Goal: Information Seeking & Learning: Learn about a topic

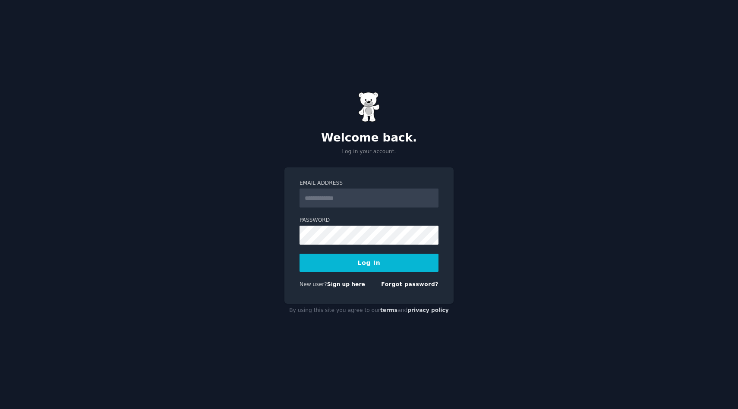
click at [348, 198] on input "Email Address" at bounding box center [369, 198] width 139 height 19
type input "**********"
click at [345, 271] on button "Log In" at bounding box center [369, 263] width 139 height 18
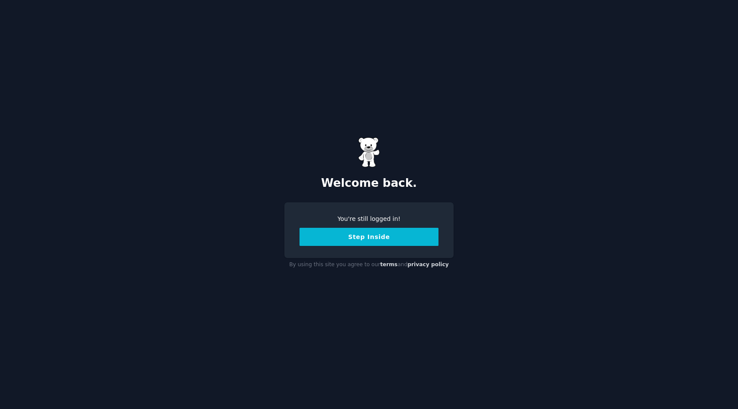
click at [358, 247] on div "You're still logged in! Step Inside" at bounding box center [369, 231] width 169 height 56
click at [366, 240] on button "Step Inside" at bounding box center [369, 237] width 139 height 18
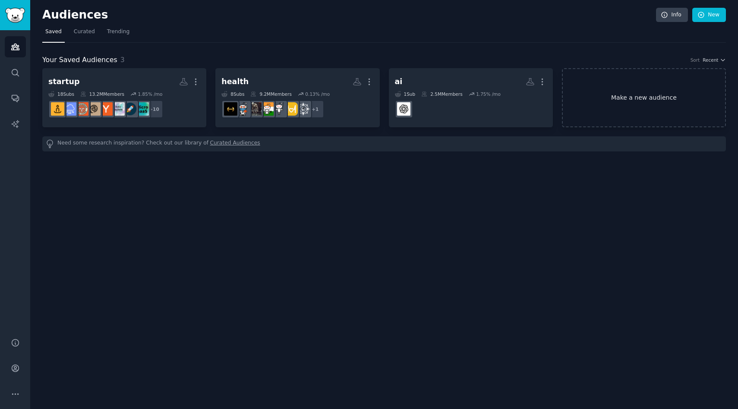
click at [635, 87] on link "Make a new audience" at bounding box center [644, 97] width 164 height 59
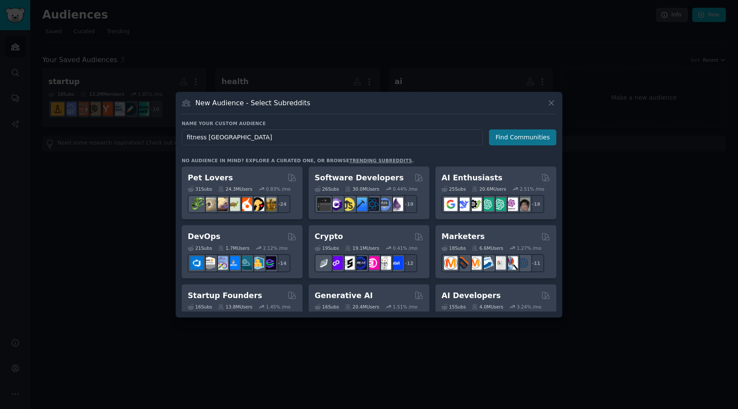
type input "fitness india"
click at [516, 134] on button "Find Communities" at bounding box center [522, 138] width 67 height 16
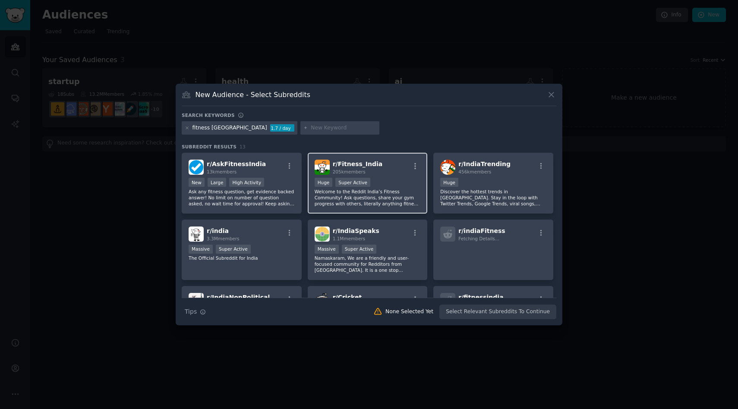
click at [391, 174] on div "r/ Fitness_India 205k members" at bounding box center [368, 167] width 106 height 15
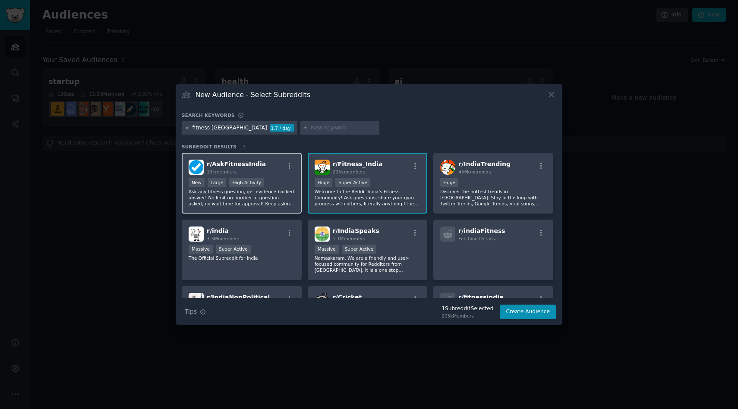
click at [283, 187] on div "New Large High Activity" at bounding box center [242, 183] width 106 height 11
click at [311, 125] on input "text" at bounding box center [344, 128] width 66 height 8
type input "home gy,"
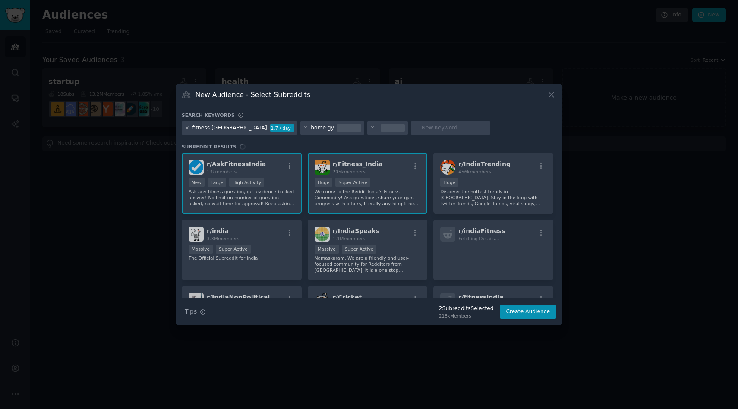
click at [301, 129] on div "home gy" at bounding box center [333, 128] width 64 height 14
click at [311, 129] on div "home gy" at bounding box center [322, 128] width 23 height 8
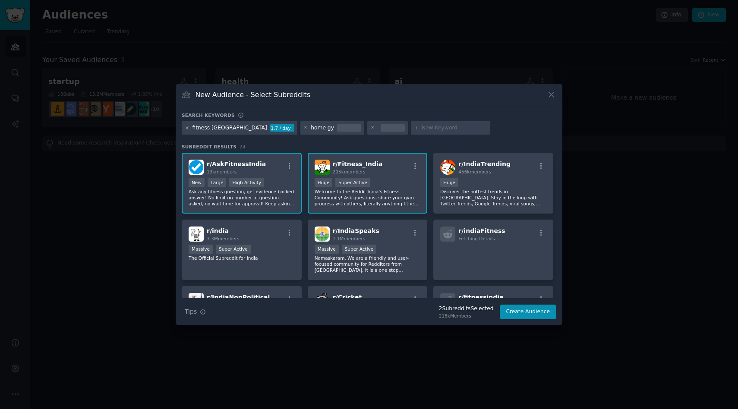
click at [311, 131] on div "home gy" at bounding box center [322, 128] width 23 height 8
click at [301, 131] on div "home gy" at bounding box center [333, 128] width 64 height 14
click at [311, 130] on div "home gy" at bounding box center [322, 128] width 23 height 8
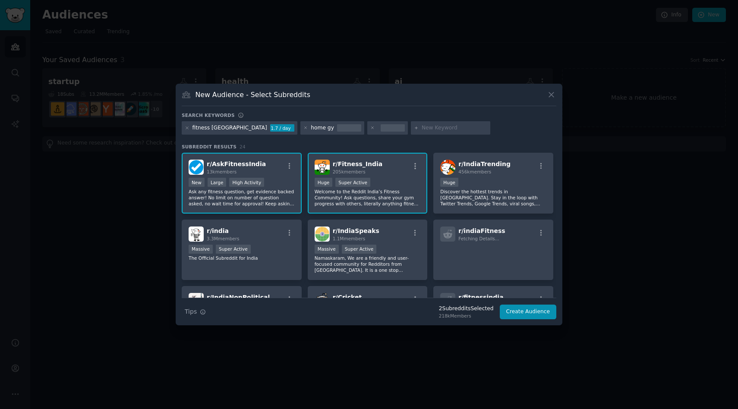
click at [306, 118] on div "Search keywords" at bounding box center [369, 116] width 375 height 9
click at [370, 130] on icon at bounding box center [372, 128] width 5 height 5
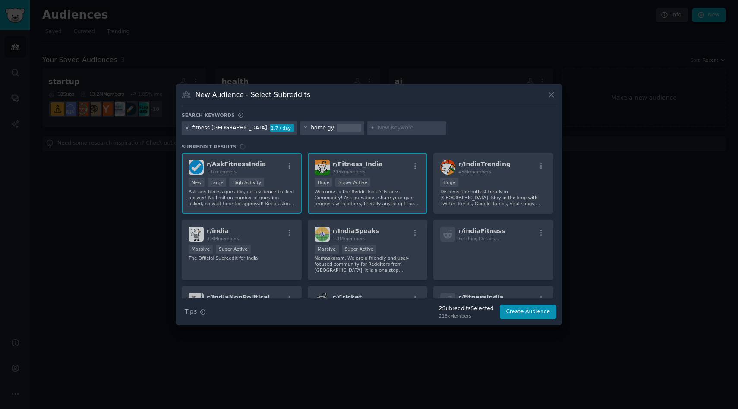
click at [337, 130] on div at bounding box center [349, 128] width 24 height 8
click at [304, 129] on icon at bounding box center [306, 128] width 5 height 5
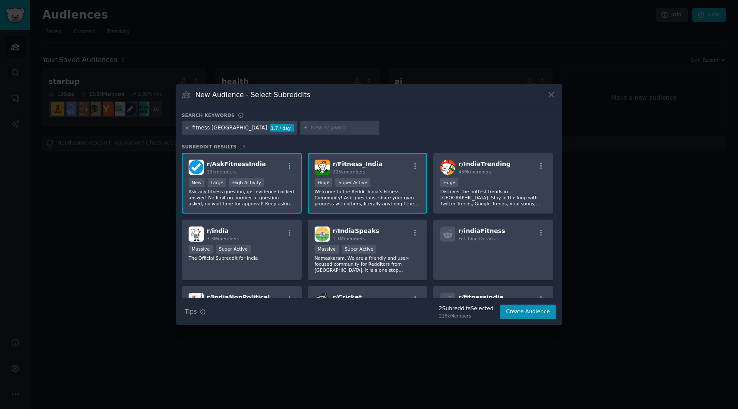
click at [311, 129] on input "text" at bounding box center [344, 128] width 66 height 8
type input "home gym"
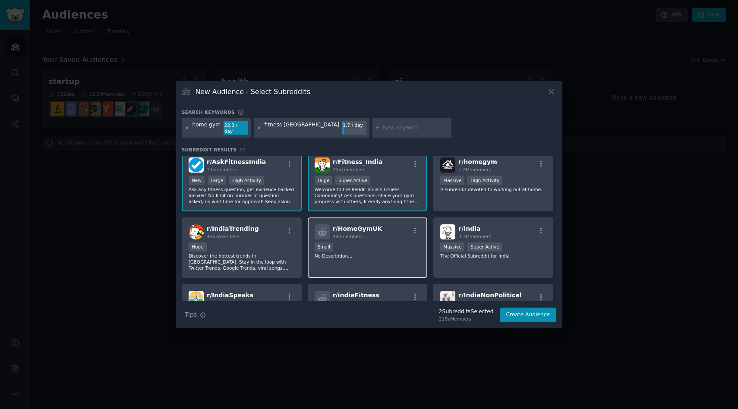
scroll to position [5, 0]
click at [481, 188] on p "A subreddit devoted to working out at home." at bounding box center [493, 190] width 106 height 6
click at [383, 130] on input "text" at bounding box center [416, 128] width 66 height 8
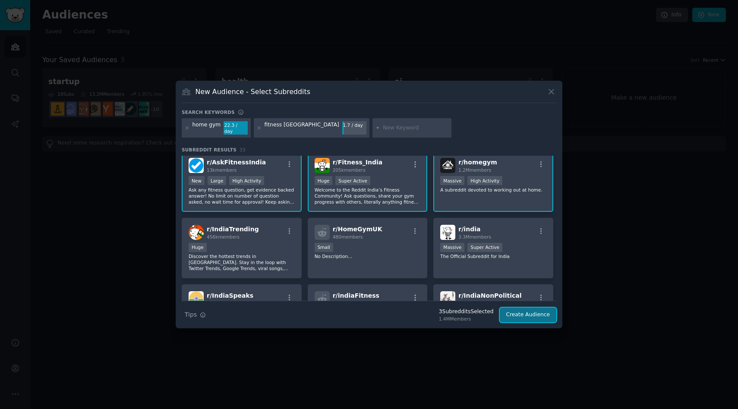
click at [525, 316] on button "Create Audience" at bounding box center [528, 315] width 57 height 15
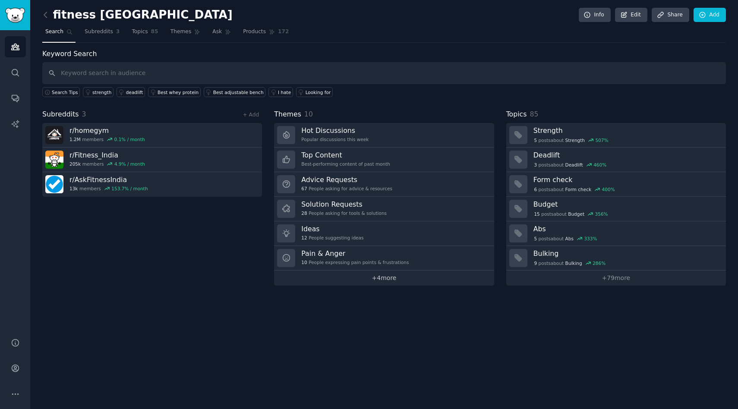
click at [391, 282] on link "+ 4 more" at bounding box center [384, 278] width 220 height 15
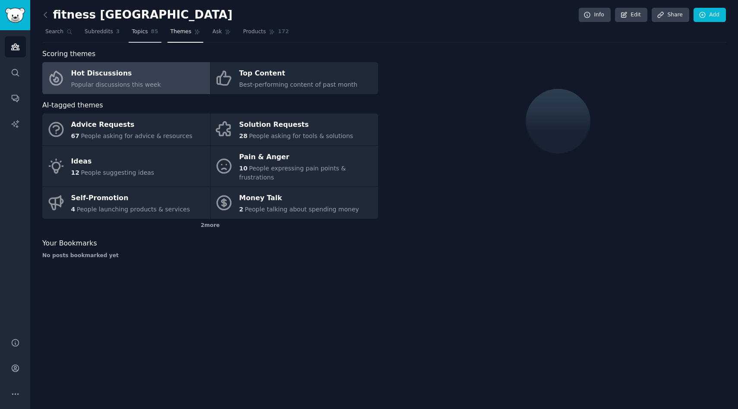
click at [139, 32] on span "Topics" at bounding box center [140, 32] width 16 height 8
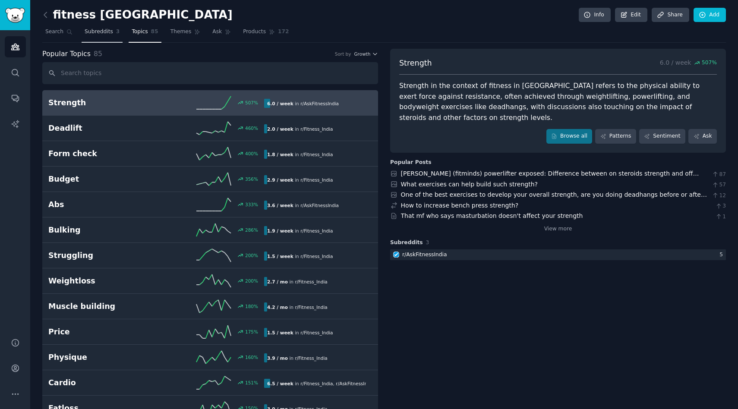
click at [101, 32] on span "Subreddits" at bounding box center [99, 32] width 28 height 8
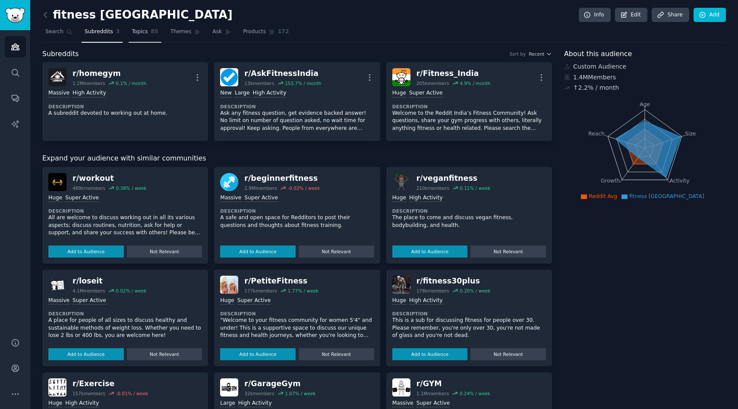
click at [137, 35] on span "Topics" at bounding box center [140, 32] width 16 height 8
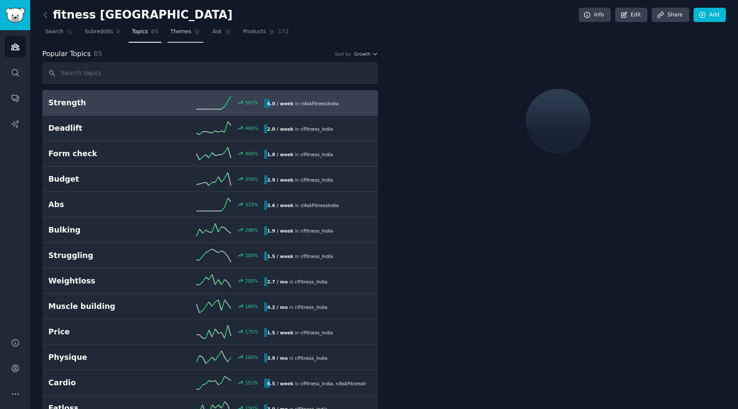
click at [180, 34] on span "Themes" at bounding box center [181, 32] width 21 height 8
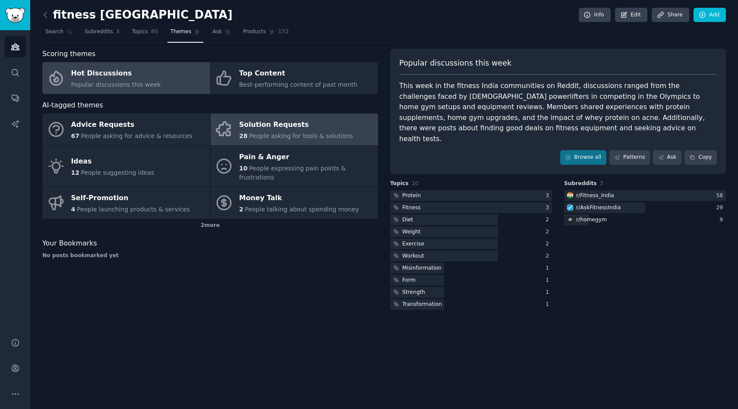
click at [233, 126] on icon at bounding box center [224, 129] width 18 height 18
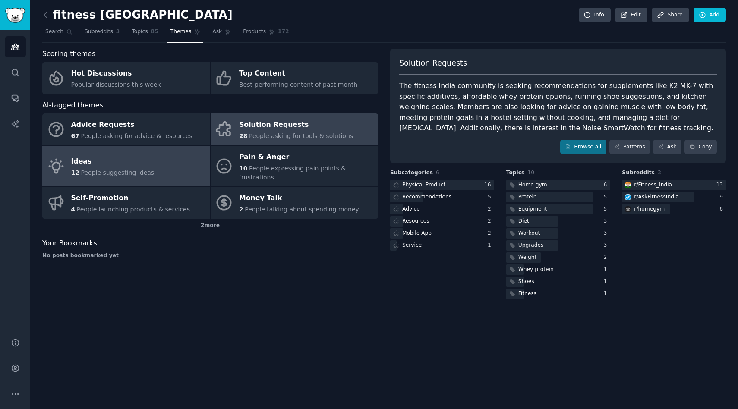
click at [157, 153] on link "Ideas 12 People suggesting ideas" at bounding box center [126, 166] width 168 height 41
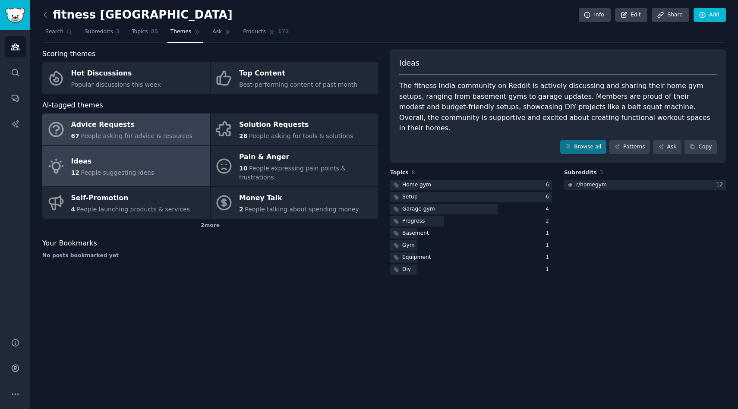
click at [144, 127] on div "Advice Requests" at bounding box center [131, 125] width 121 height 14
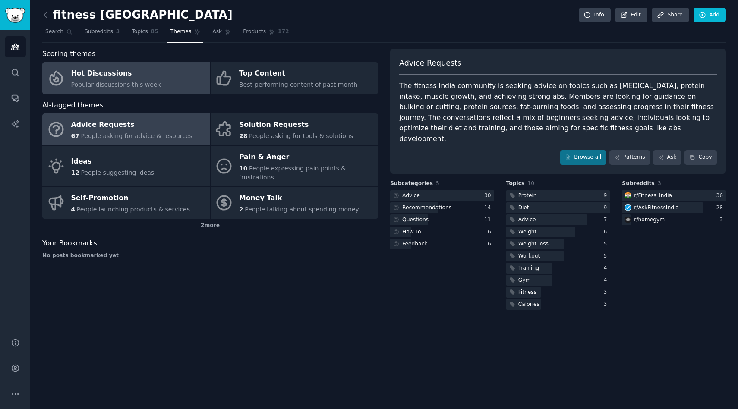
click at [142, 77] on div "Hot Discussions" at bounding box center [116, 74] width 90 height 14
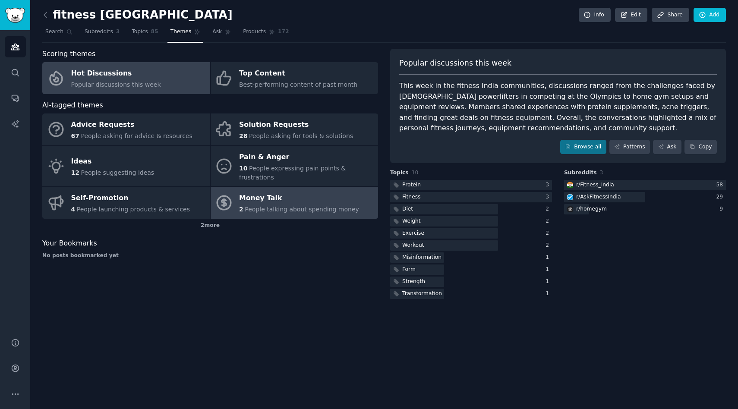
click at [288, 206] on span "People talking about spending money" at bounding box center [302, 209] width 114 height 7
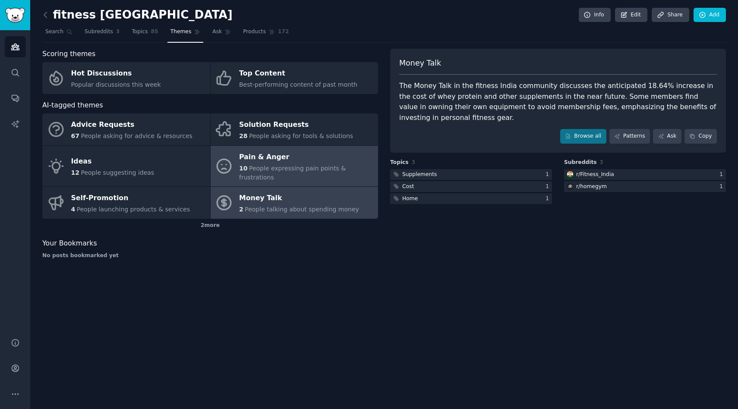
click at [292, 165] on span "People expressing pain points & frustrations" at bounding box center [292, 173] width 107 height 16
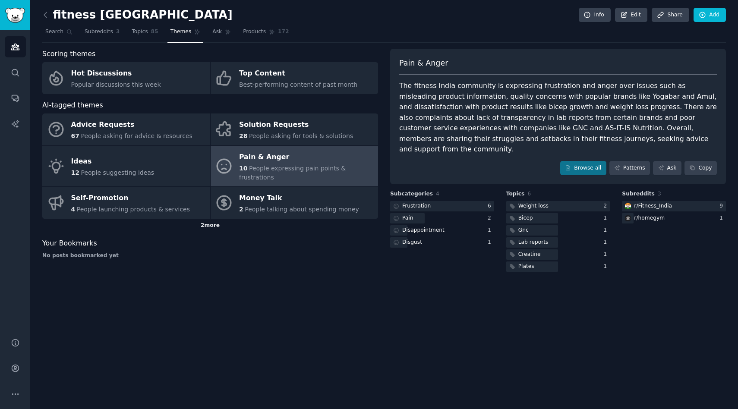
click at [210, 219] on div "2 more" at bounding box center [210, 226] width 336 height 14
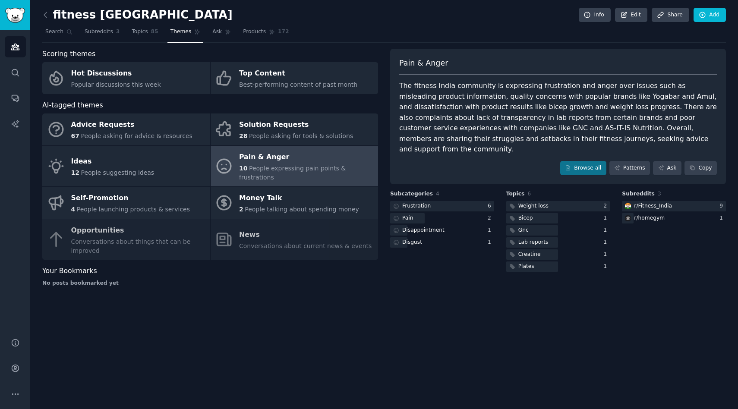
click at [155, 234] on div "Advice Requests 67 People asking for advice & resources Solution Requests 28 Pe…" at bounding box center [210, 187] width 336 height 146
click at [93, 221] on div "Advice Requests 67 People asking for advice & resources Solution Requests 28 Pe…" at bounding box center [210, 187] width 336 height 146
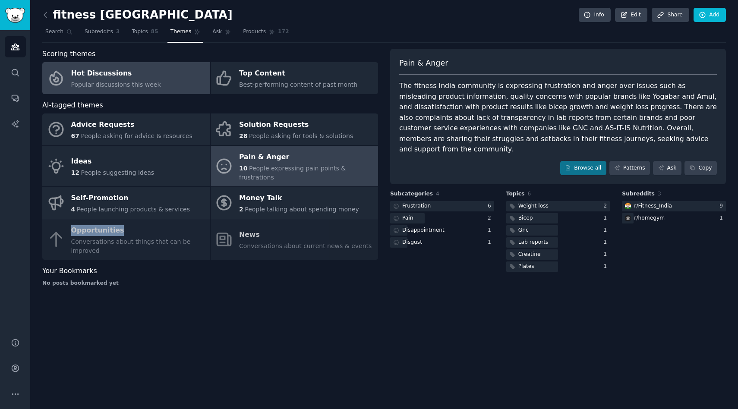
click at [153, 79] on div "Hot Discussions" at bounding box center [116, 74] width 90 height 14
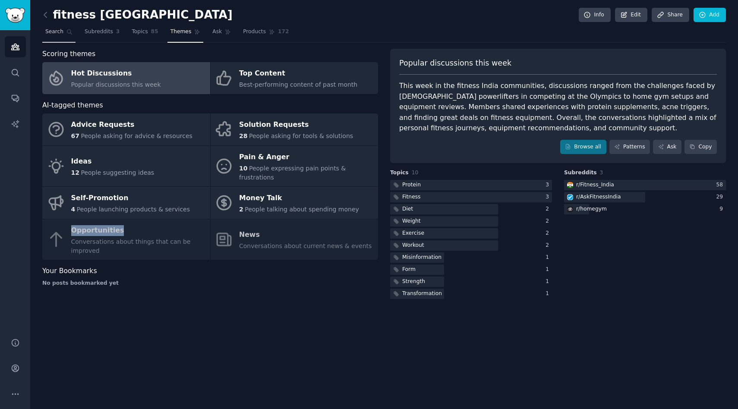
click at [60, 41] on link "Search" at bounding box center [58, 34] width 33 height 18
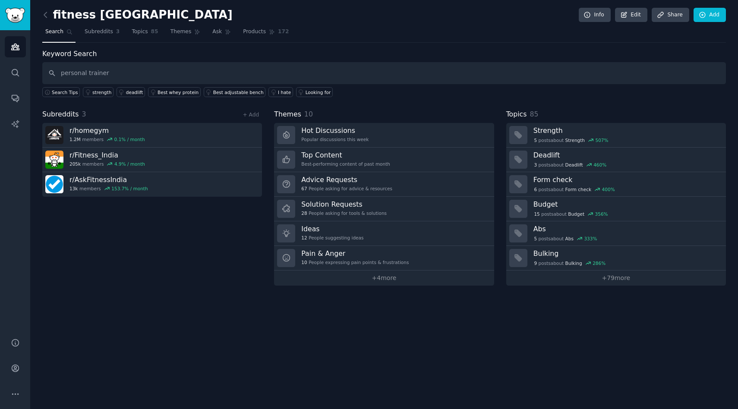
click at [63, 77] on input "personal trainer" at bounding box center [384, 73] width 684 height 22
type input "ai personal trainer"
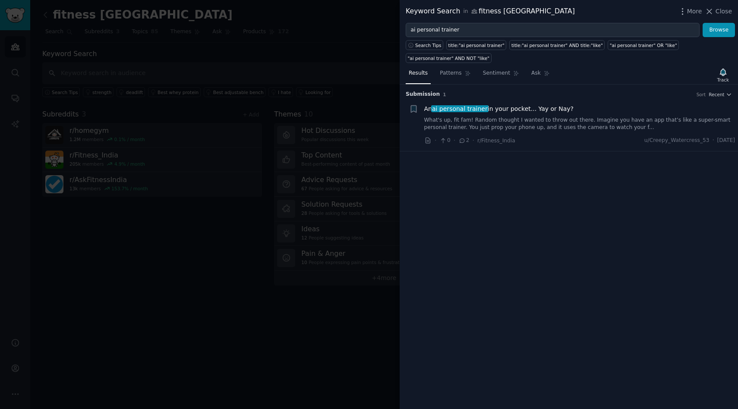
click at [477, 121] on link "What's up, fit fam! Random thought I wanted to throw out there. Imagine you hav…" at bounding box center [579, 124] width 311 height 15
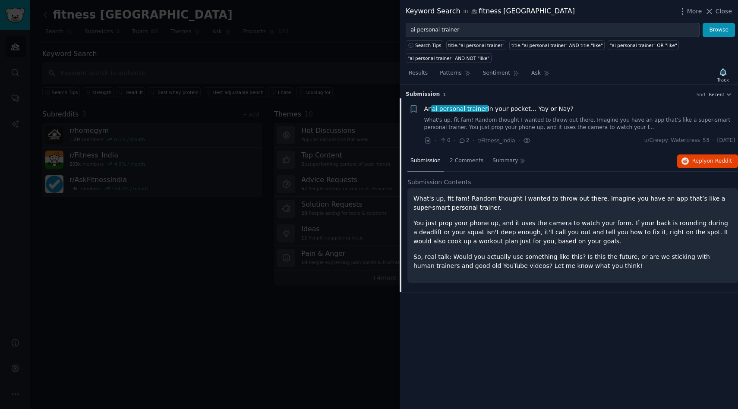
click at [496, 240] on p "You just prop your phone up, and it uses the camera to watch your form. If your…" at bounding box center [573, 232] width 319 height 27
click at [473, 160] on span "2 Comments" at bounding box center [467, 161] width 34 height 8
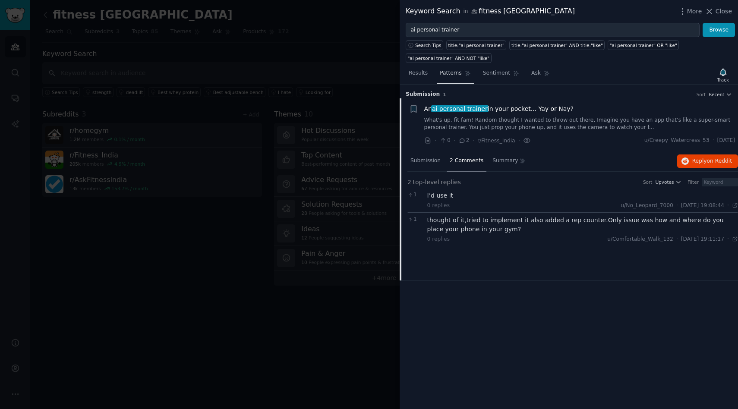
click at [453, 82] on link "Patterns" at bounding box center [455, 75] width 37 height 18
